Goal: Information Seeking & Learning: Learn about a topic

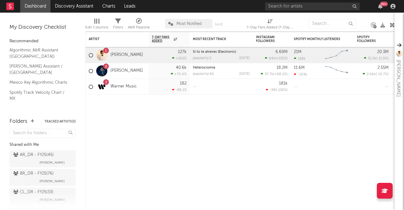
click at [285, 13] on div "Edit Columns Filters A&R Pipeline Most Notified Save Save as 7-Day Fans Added (…" at bounding box center [239, 22] width 309 height 19
type input "a"
click at [287, 8] on input "a" at bounding box center [312, 7] width 95 height 8
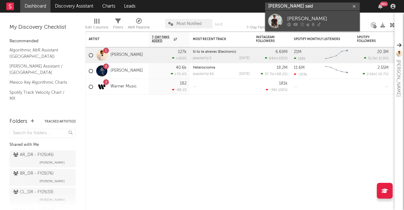
type input "[PERSON_NAME] said"
click at [276, 18] on div at bounding box center [275, 21] width 14 height 14
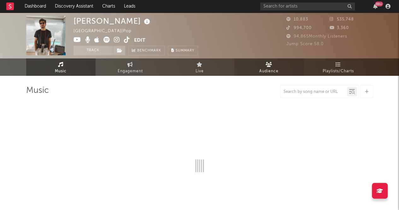
click at [269, 70] on span "Audience" at bounding box center [268, 72] width 19 height 8
